Goal: Task Accomplishment & Management: Complete application form

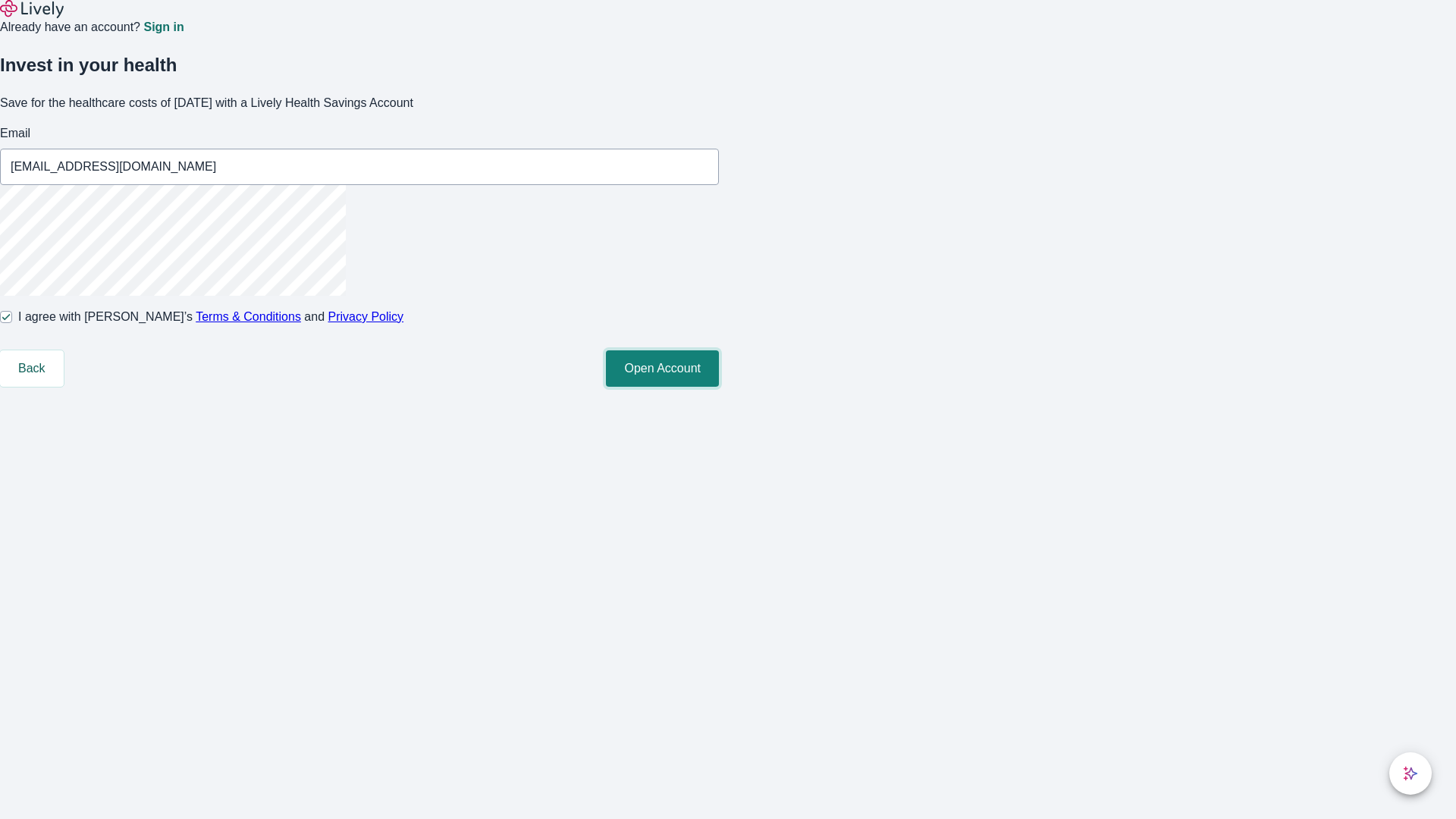
click at [719, 387] on button "Open Account" at bounding box center [663, 368] width 113 height 36
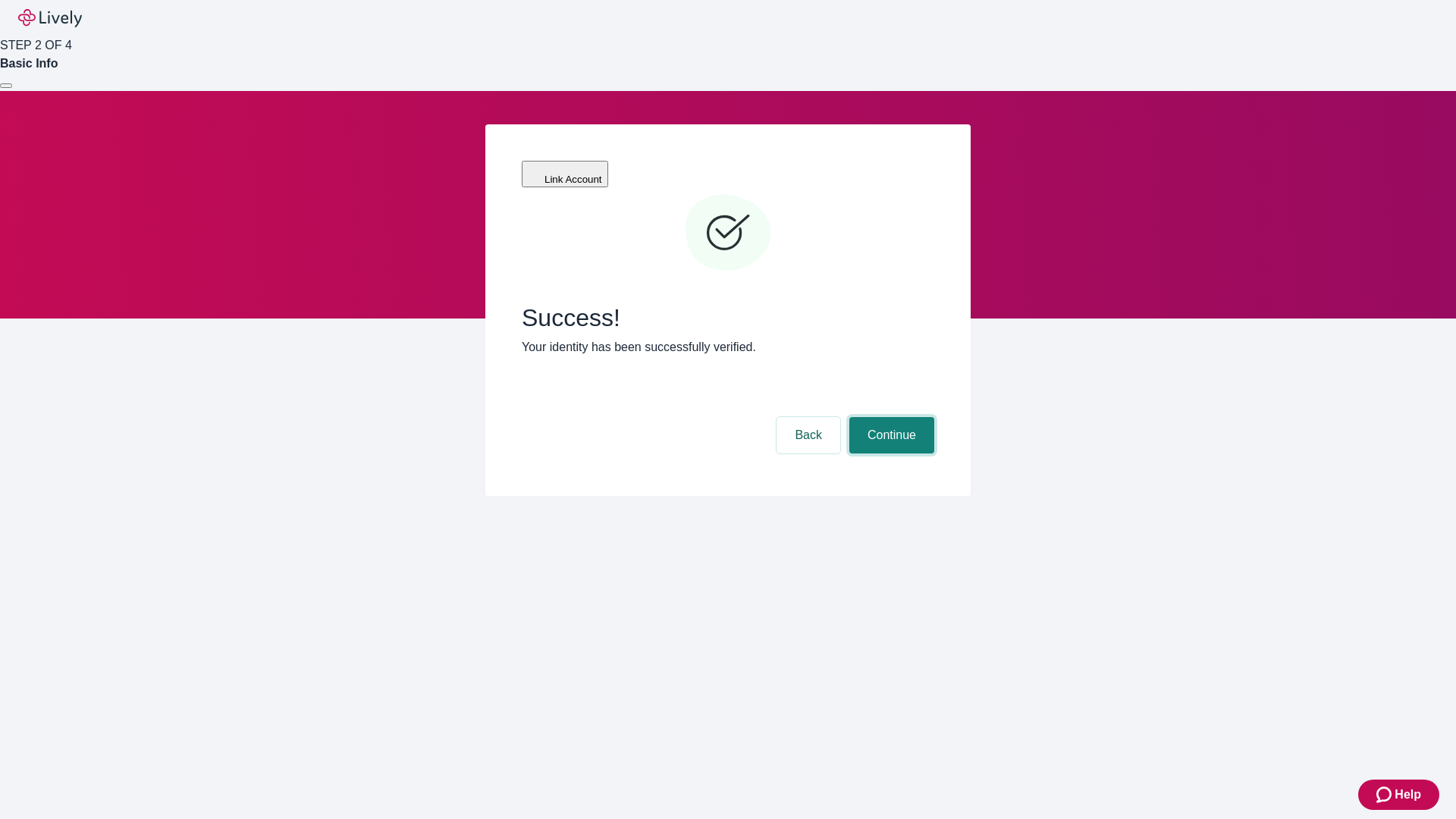
click at [890, 417] on button "Continue" at bounding box center [891, 435] width 85 height 36
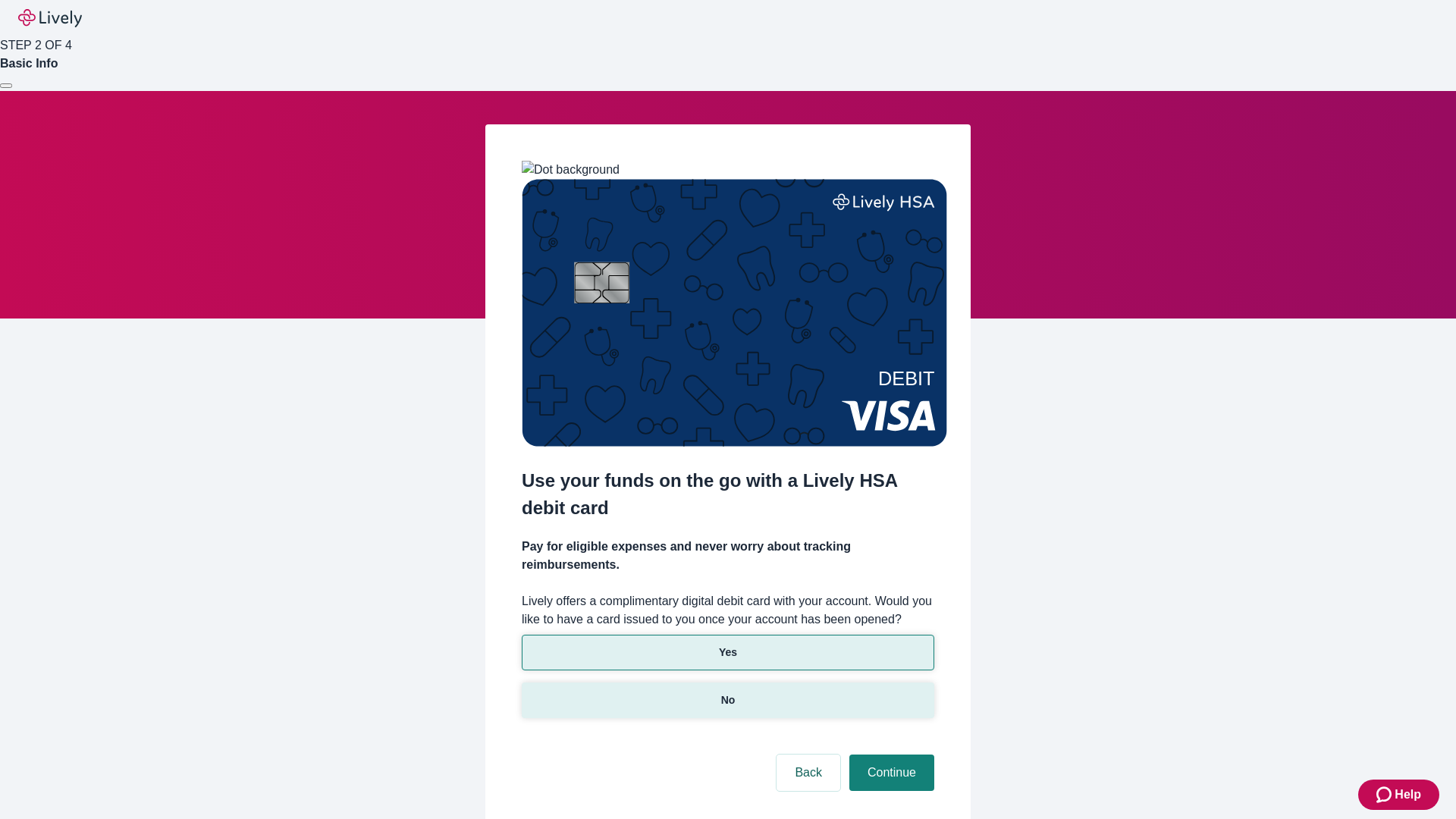
click at [727, 692] on p "No" at bounding box center [728, 700] width 15 height 16
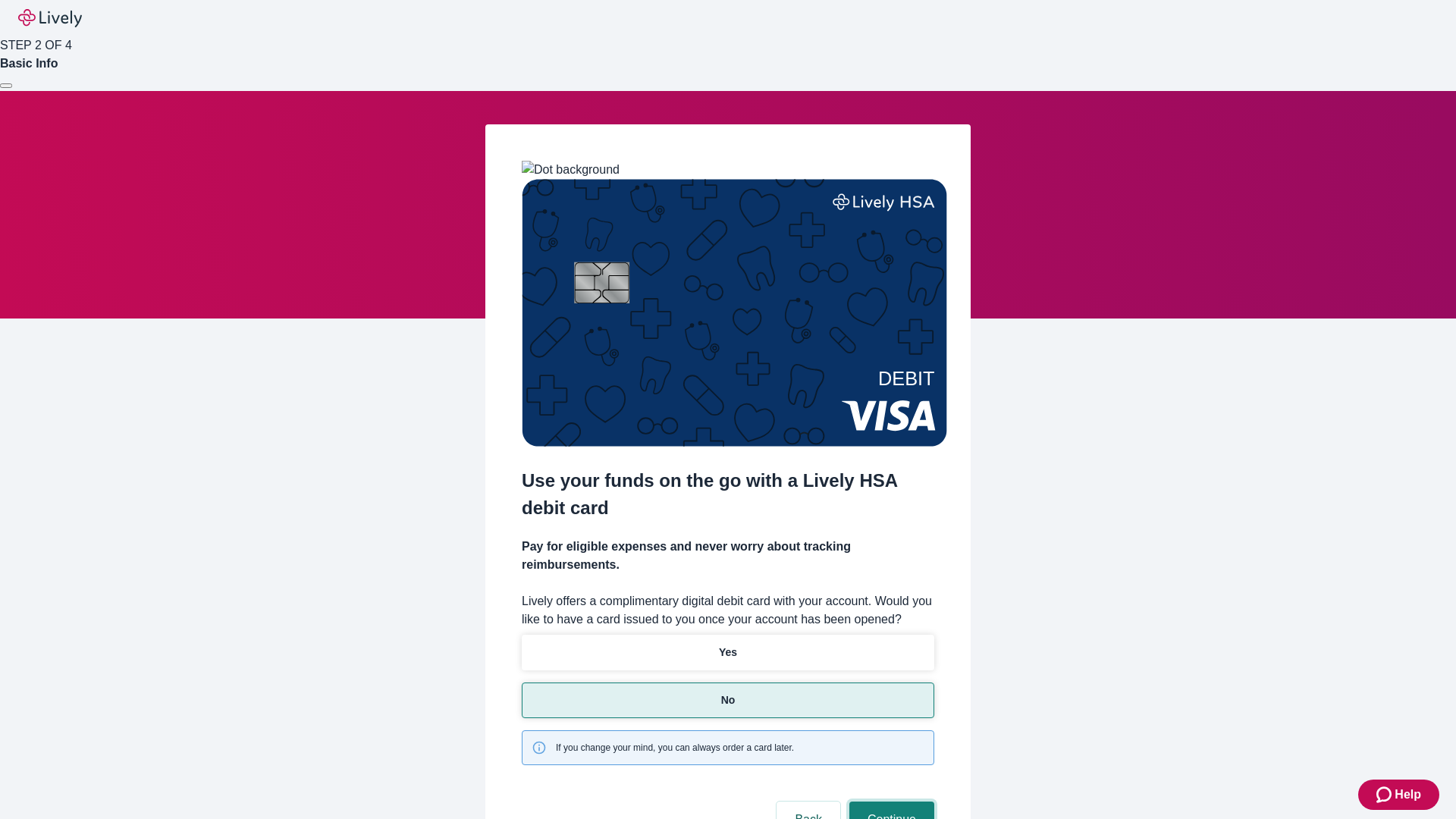
click at [890, 801] on button "Continue" at bounding box center [891, 819] width 85 height 36
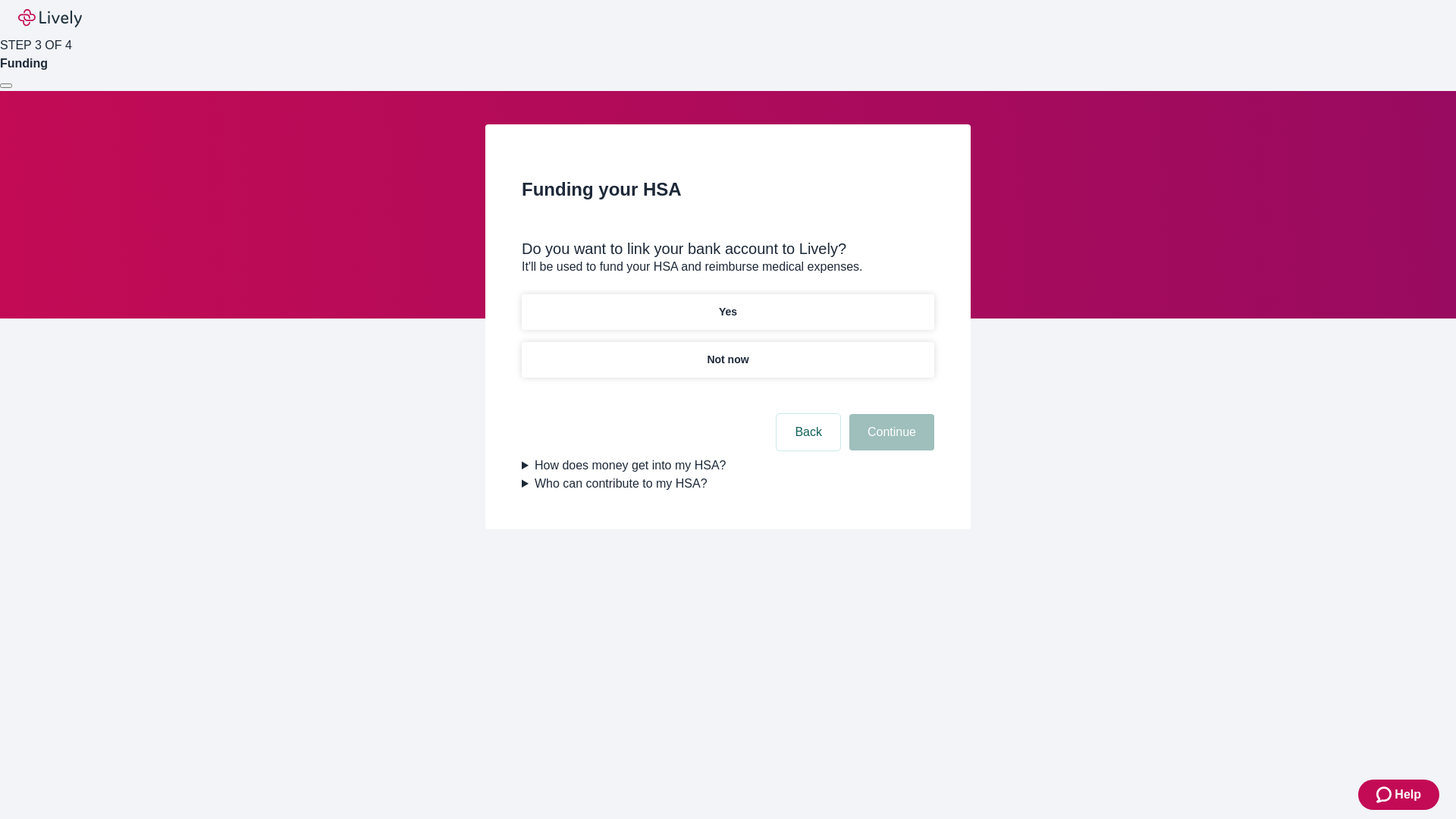
click at [727, 304] on p "Yes" at bounding box center [728, 312] width 19 height 16
click at [890, 414] on button "Continue" at bounding box center [891, 432] width 85 height 36
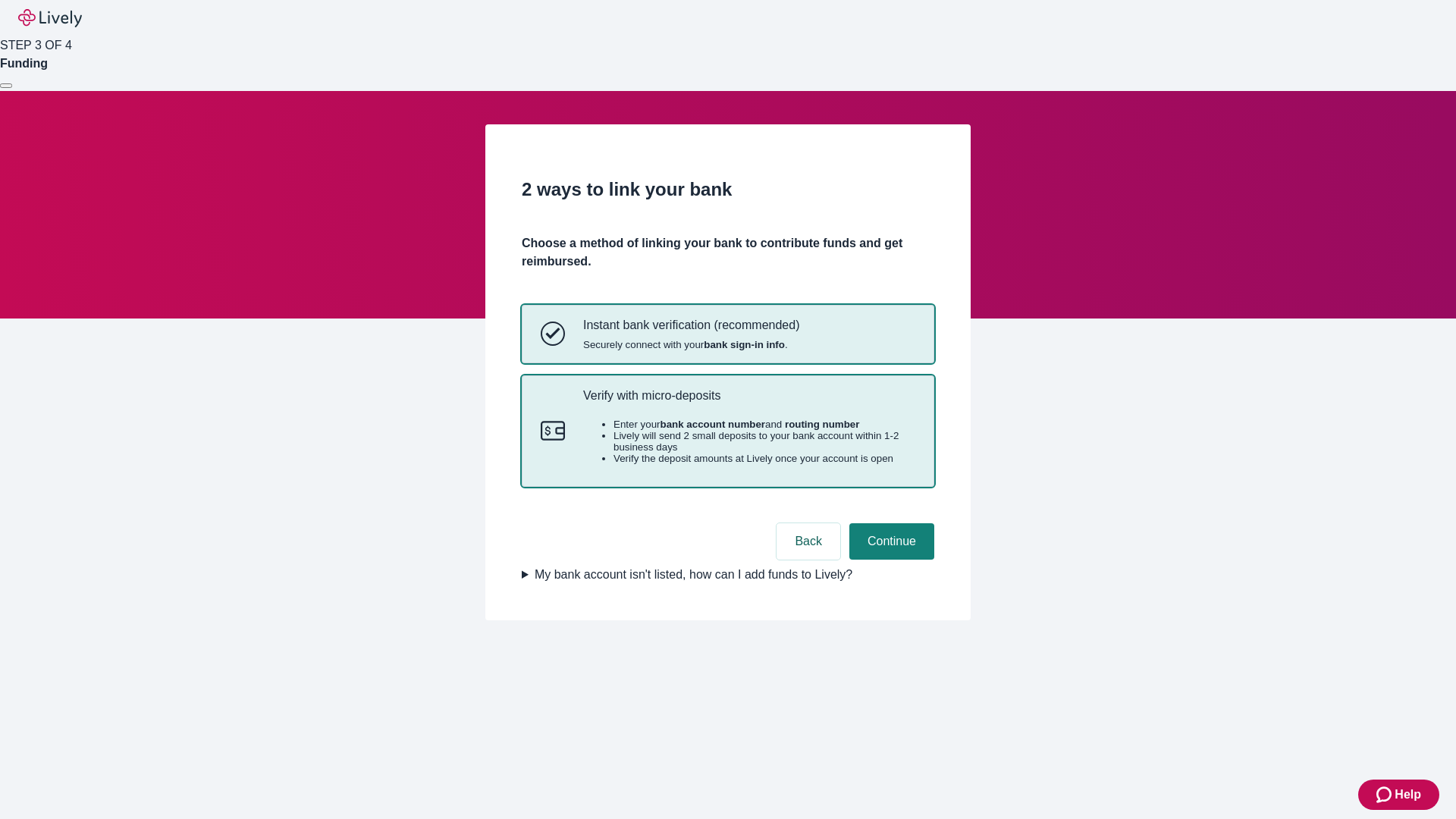
click at [748, 403] on p "Verify with micro-deposits" at bounding box center [748, 395] width 332 height 15
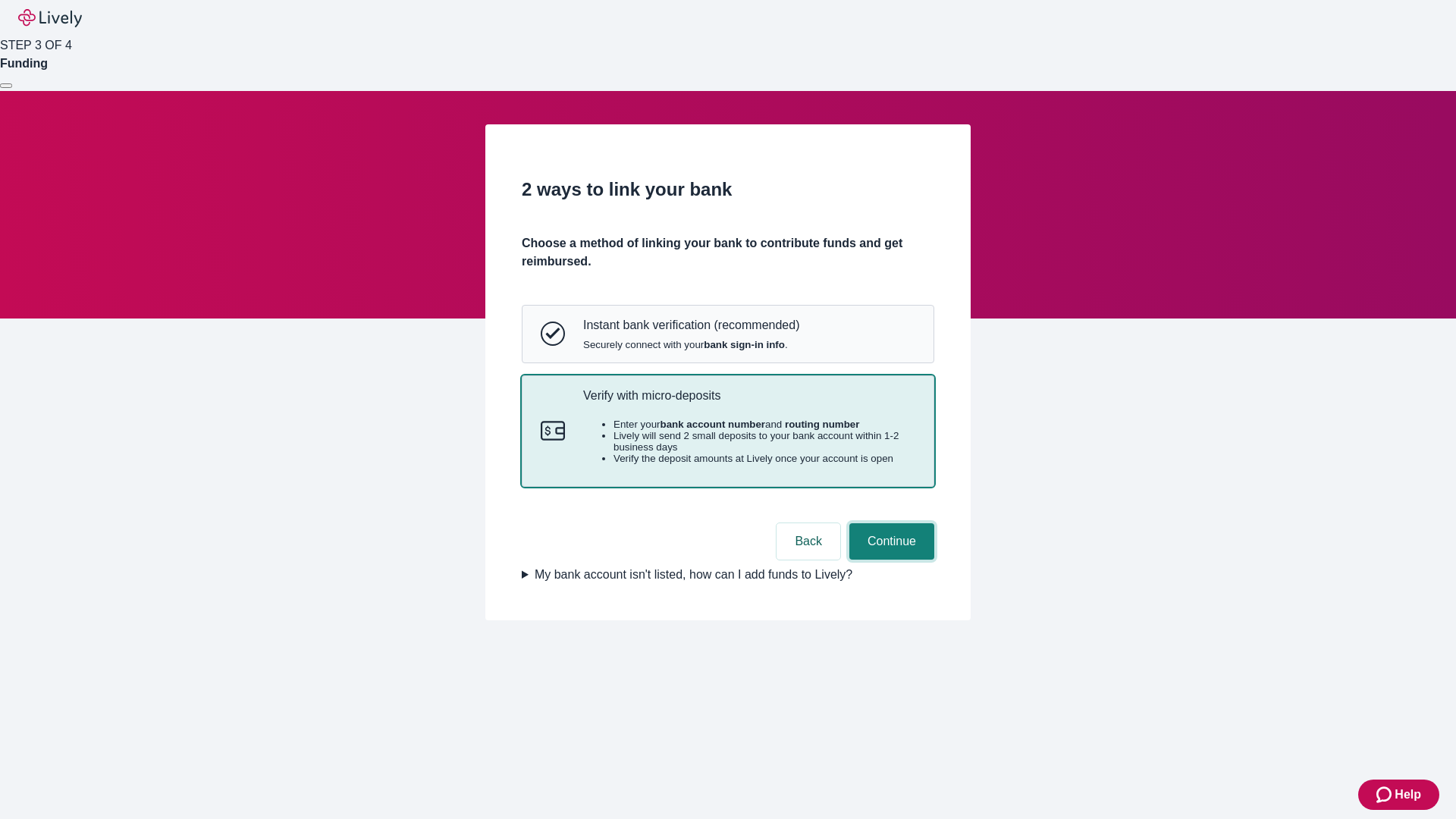
click at [890, 560] on button "Continue" at bounding box center [891, 541] width 85 height 36
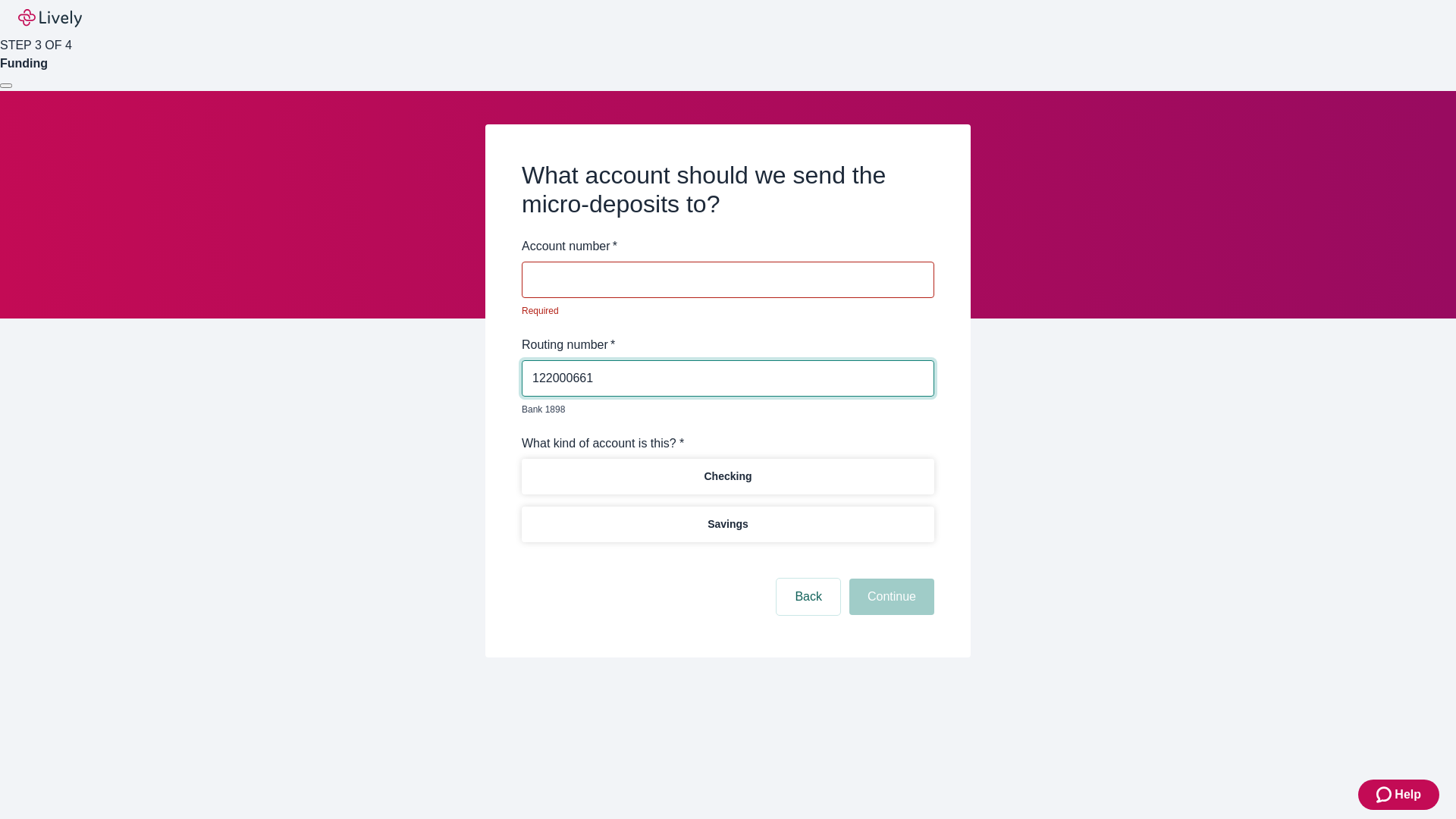
type input "122000661"
type input "868108"
click at [727, 469] on p "Checking" at bounding box center [727, 477] width 48 height 16
click at [890, 579] on button "Continue" at bounding box center [891, 597] width 85 height 36
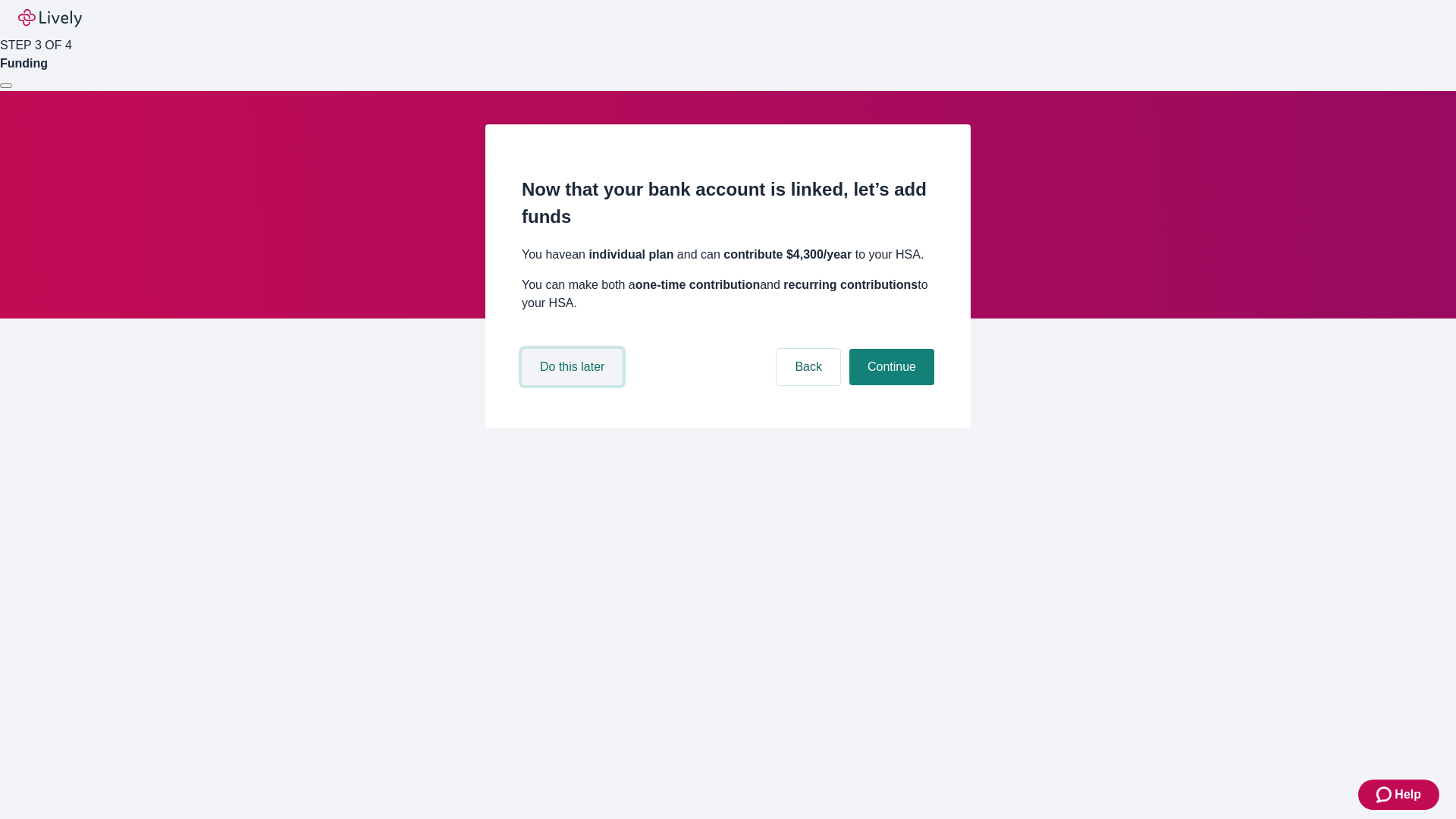
click at [574, 385] on button "Do this later" at bounding box center [571, 367] width 100 height 36
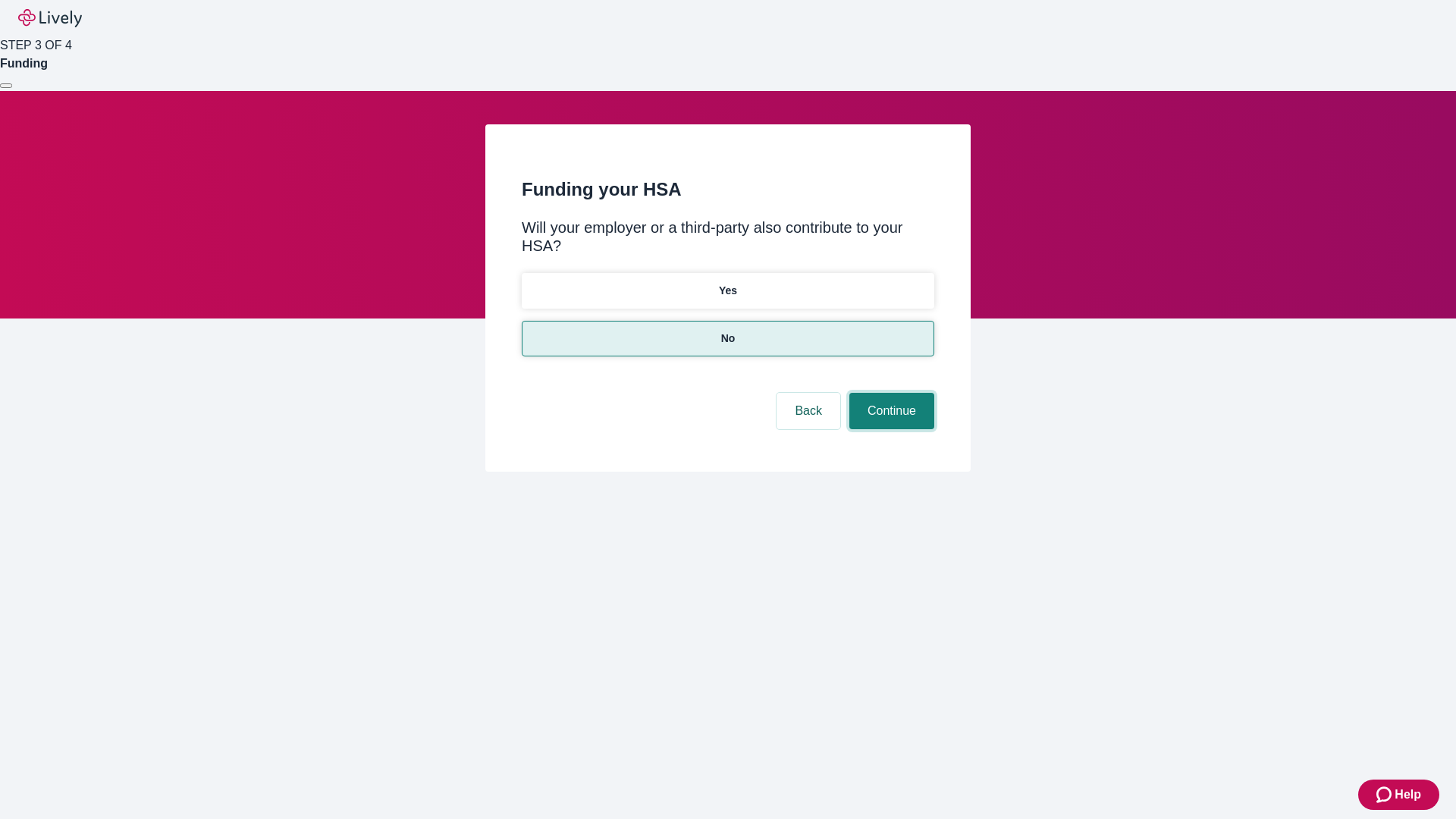
click at [890, 393] on button "Continue" at bounding box center [891, 410] width 85 height 36
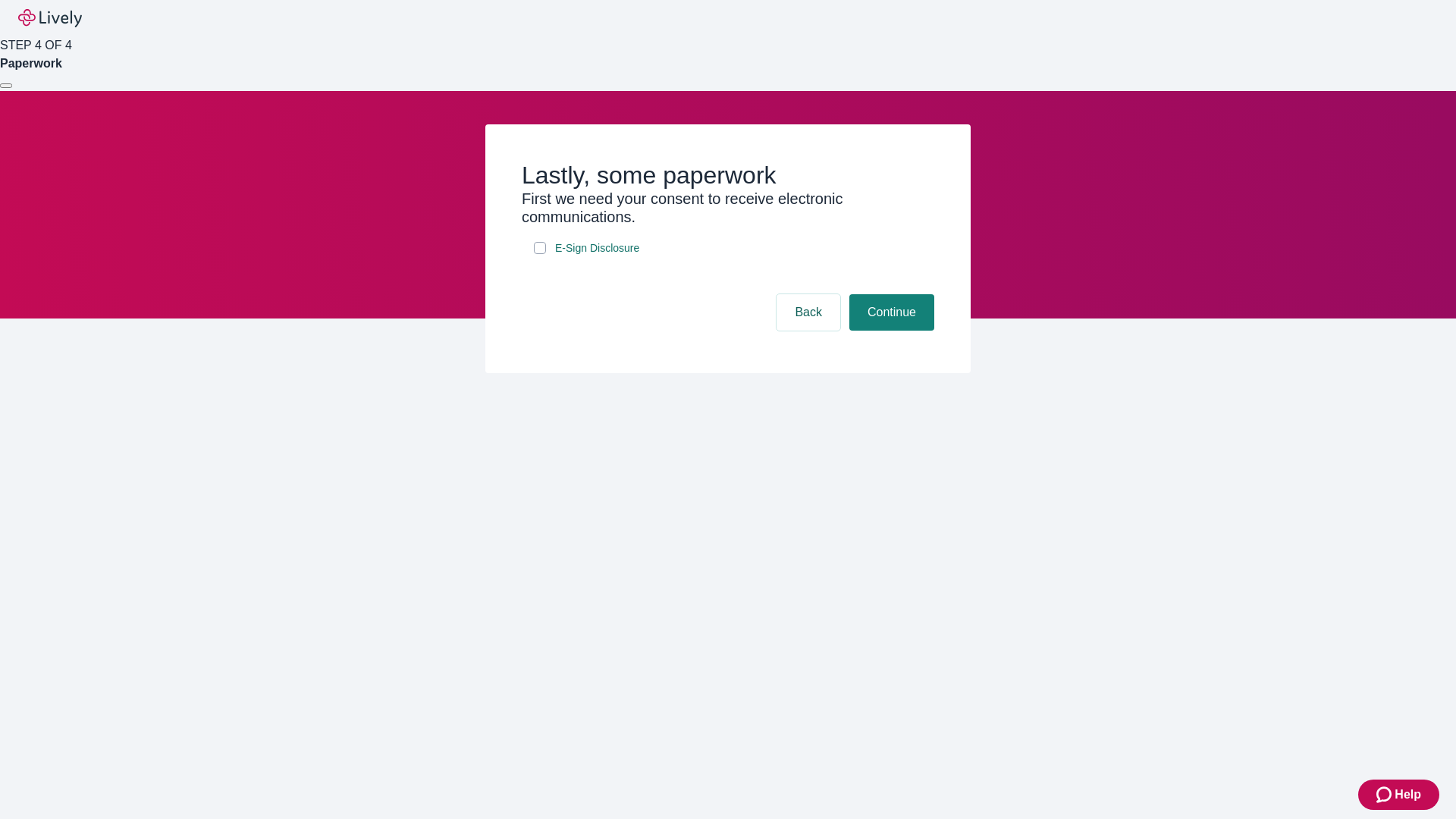
click at [540, 254] on input "E-Sign Disclosure" at bounding box center [540, 248] width 12 height 12
checkbox input "true"
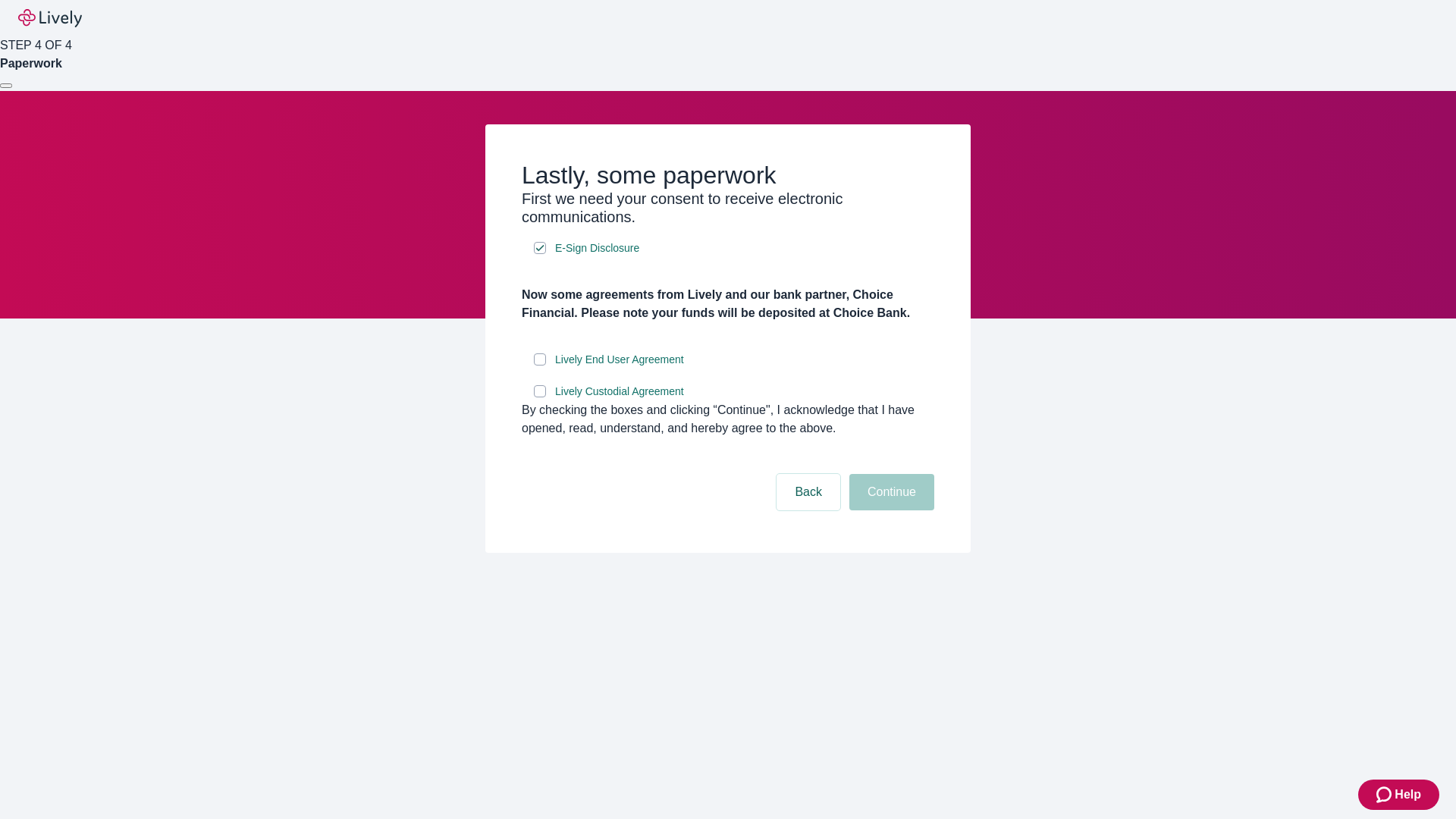
click at [540, 366] on input "Lively End User Agreement" at bounding box center [540, 360] width 12 height 12
checkbox input "true"
click at [540, 398] on input "Lively Custodial Agreement" at bounding box center [540, 391] width 12 height 12
checkbox input "true"
click at [890, 511] on button "Continue" at bounding box center [891, 491] width 85 height 36
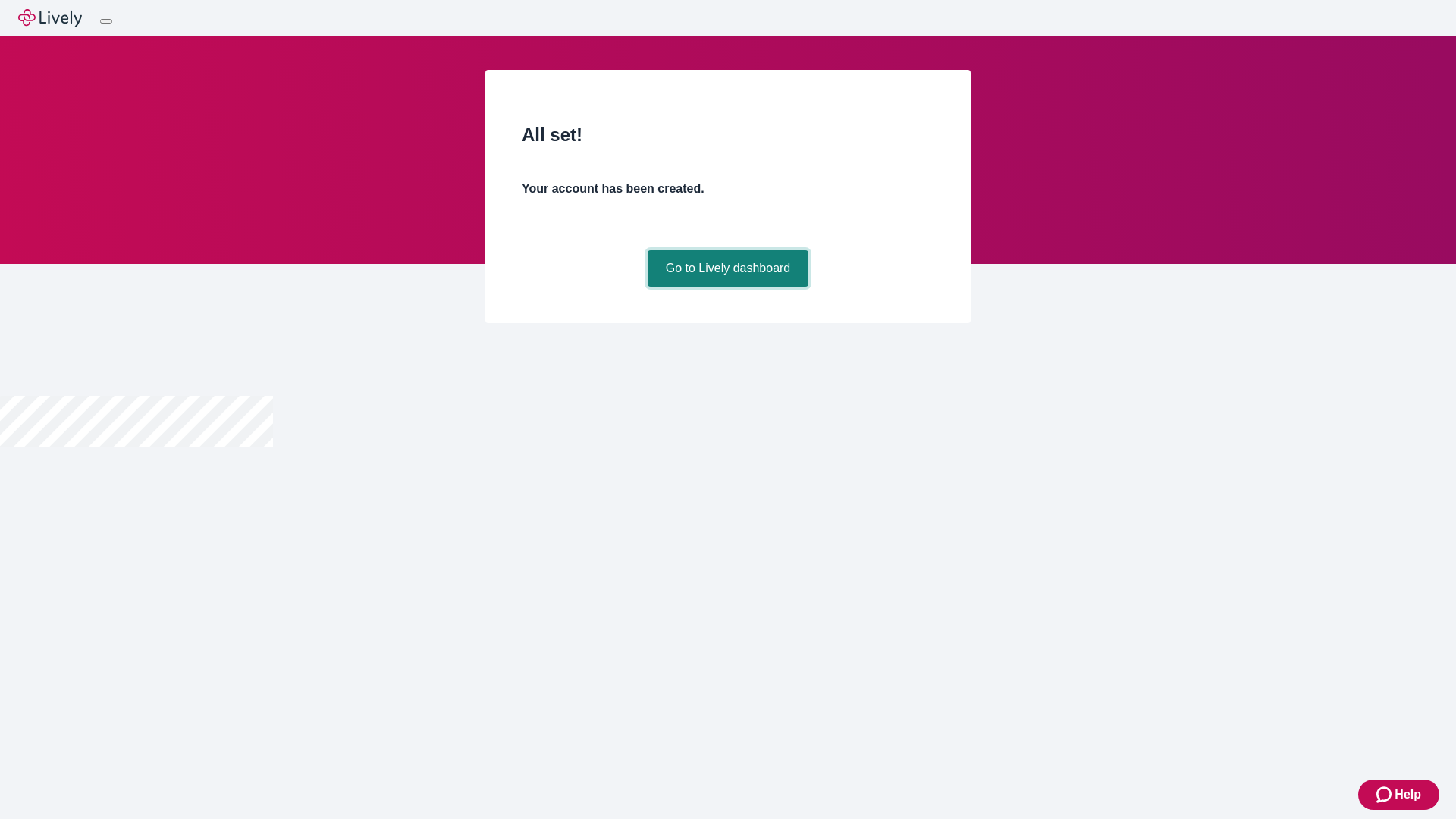
click at [727, 287] on link "Go to Lively dashboard" at bounding box center [728, 268] width 162 height 36
